Goal: Transaction & Acquisition: Purchase product/service

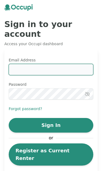
click at [77, 65] on input "Email Address" at bounding box center [51, 69] width 84 height 11
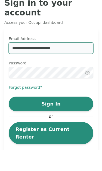
type input "**********"
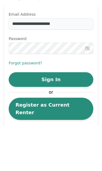
scroll to position [29, 0]
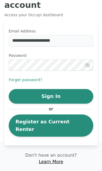
click at [81, 94] on button "Sign In" at bounding box center [51, 96] width 84 height 15
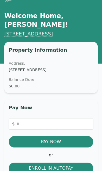
scroll to position [10, 0]
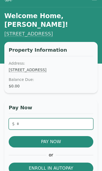
click at [66, 118] on input "number" at bounding box center [51, 123] width 84 height 11
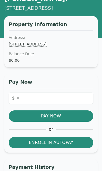
scroll to position [37, 0]
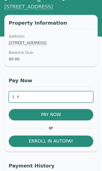
type input "******"
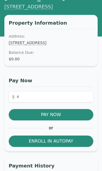
click at [79, 109] on button "Pay Now" at bounding box center [51, 114] width 84 height 11
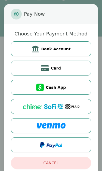
click at [88, 76] on button "Card" at bounding box center [51, 68] width 80 height 15
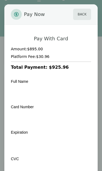
click at [79, 14] on button "Back" at bounding box center [82, 14] width 18 height 11
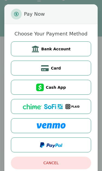
click at [25, 56] on button "Bank Account" at bounding box center [51, 48] width 80 height 15
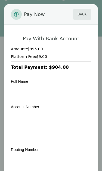
click at [80, 16] on button "Back" at bounding box center [82, 14] width 18 height 11
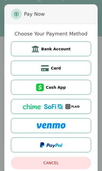
click at [79, 95] on button "Cash App" at bounding box center [51, 87] width 80 height 15
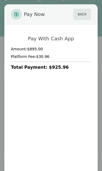
click at [81, 15] on button "Back" at bounding box center [82, 14] width 18 height 11
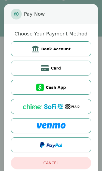
click at [73, 153] on button at bounding box center [51, 145] width 80 height 15
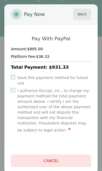
click at [79, 20] on button "Back" at bounding box center [82, 14] width 18 height 11
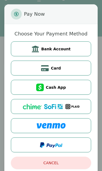
click at [72, 169] on button "Cancel" at bounding box center [51, 163] width 80 height 12
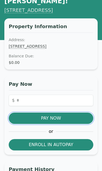
scroll to position [0, 0]
